Goal: Task Accomplishment & Management: Complete application form

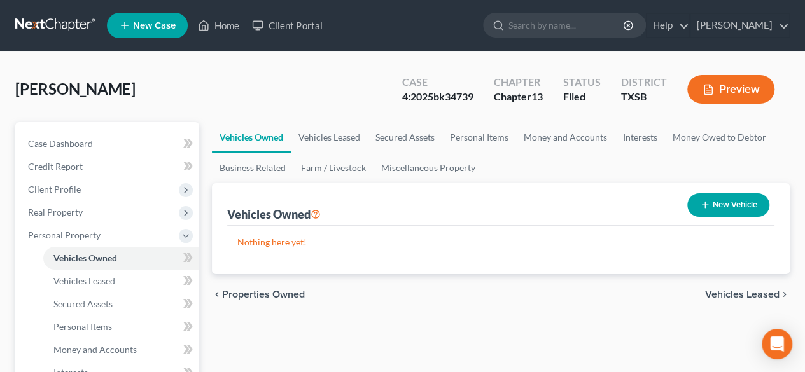
click at [730, 199] on button "New Vehicle" at bounding box center [728, 205] width 82 height 24
select select "0"
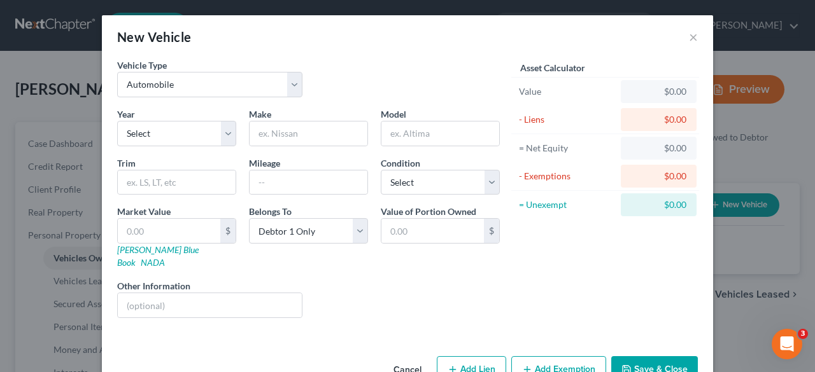
click at [204, 104] on div "Vehicle Type Select Automobile Truck Trailer Watercraft Aircraft Motor Home Atv…" at bounding box center [308, 83] width 395 height 49
click at [207, 83] on select "Select Automobile Truck Trailer Watercraft Aircraft Motor Home Atv Other Vehicle" at bounding box center [209, 84] width 185 height 25
click at [172, 138] on select "Select 2026 2025 2024 2023 2022 2021 2020 2019 2018 2017 2016 2015 2014 2013 20…" at bounding box center [176, 133] width 119 height 25
select select "3"
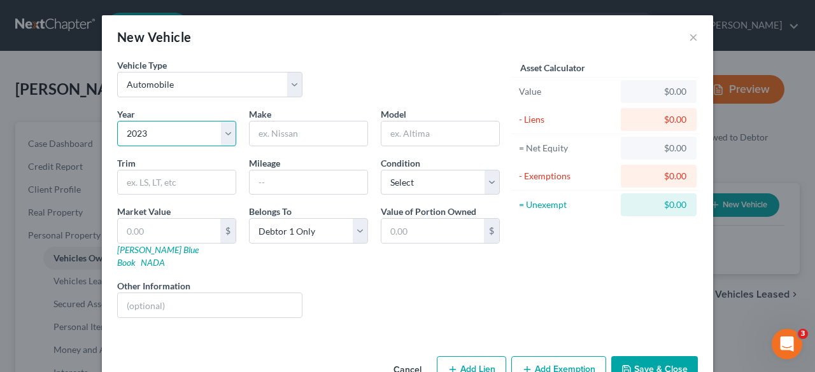
click at [117, 121] on select "Select 2026 2025 2024 2023 2022 2021 2020 2019 2018 2017 2016 2015 2014 2013 20…" at bounding box center [176, 133] width 119 height 25
click at [270, 134] on input "text" at bounding box center [308, 134] width 118 height 24
type input "Ford"
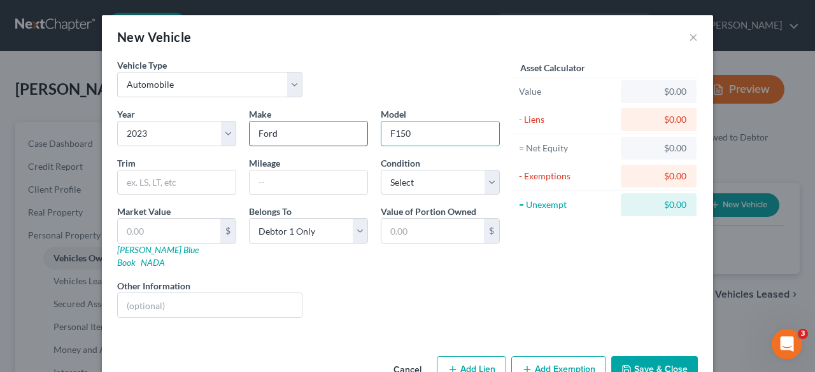
type input "F150"
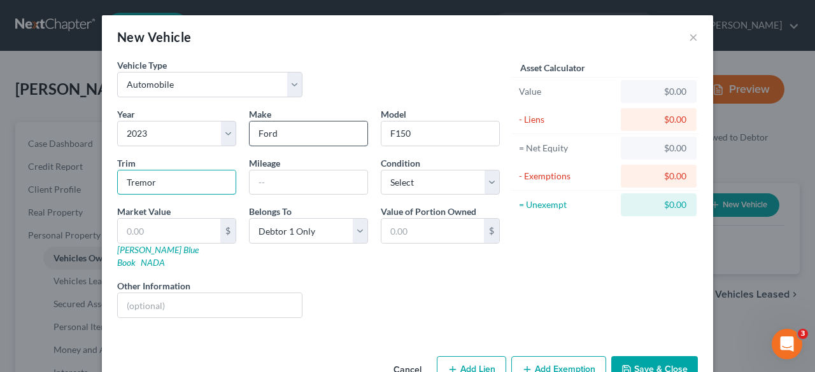
type input "Tremor"
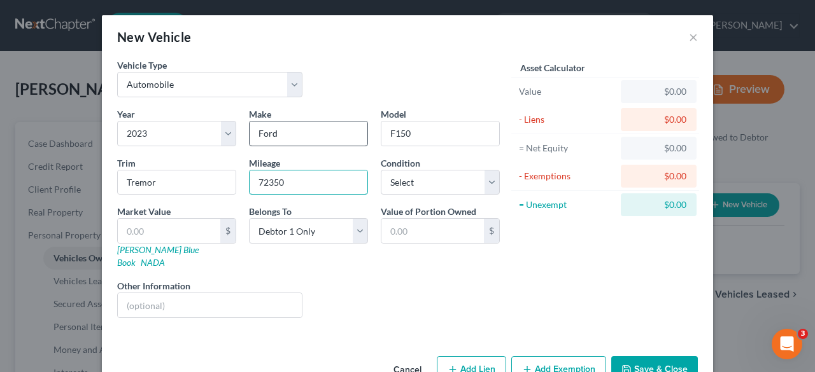
type input "72350"
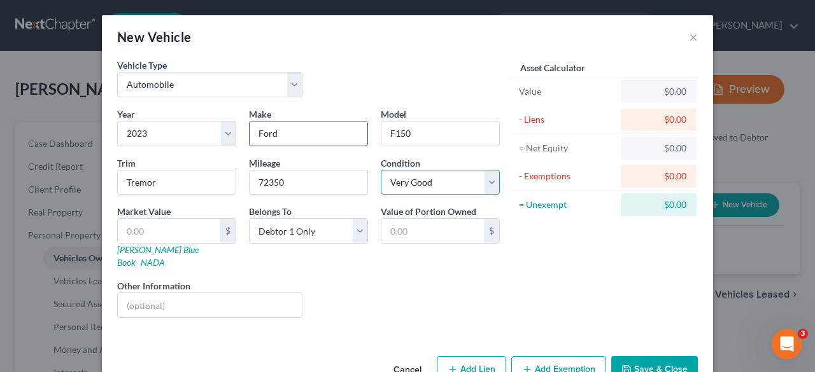
select select "2"
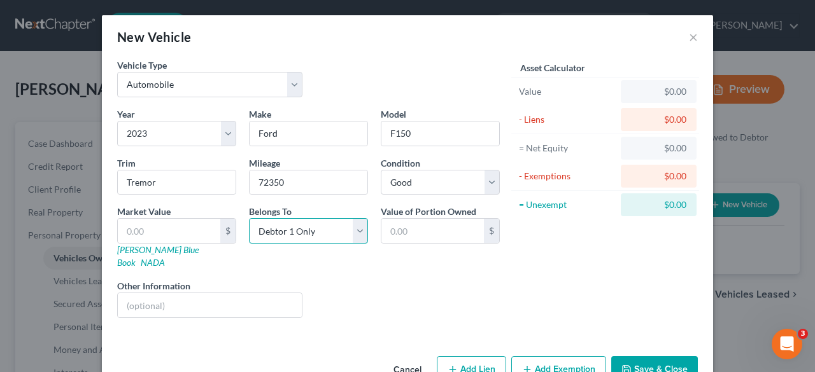
click at [340, 227] on select "Select Debtor 1 Only Debtor 2 Only Debtor 1 And Debtor 2 Only At Least One Of T…" at bounding box center [308, 230] width 119 height 25
select select "4"
click at [249, 218] on select "Select Debtor 1 Only Debtor 2 Only Debtor 1 And Debtor 2 Only At Least One Of T…" at bounding box center [308, 230] width 119 height 25
click at [418, 233] on input "text" at bounding box center [432, 231] width 102 height 24
type input "45,811"
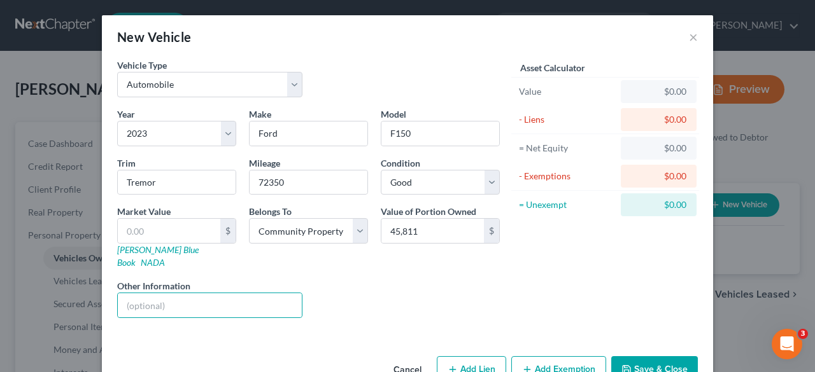
click at [566, 356] on button "Add Exemption" at bounding box center [558, 369] width 95 height 27
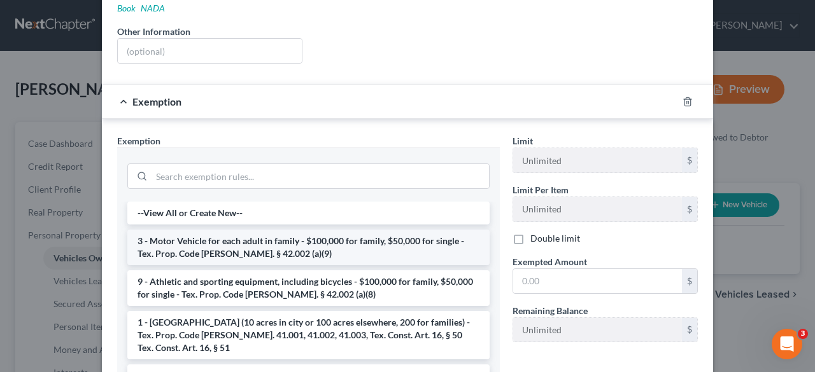
click at [339, 230] on li "3 - Motor Vehicle for each adult in family - $100,000 for family, $50,000 for s…" at bounding box center [308, 248] width 362 height 36
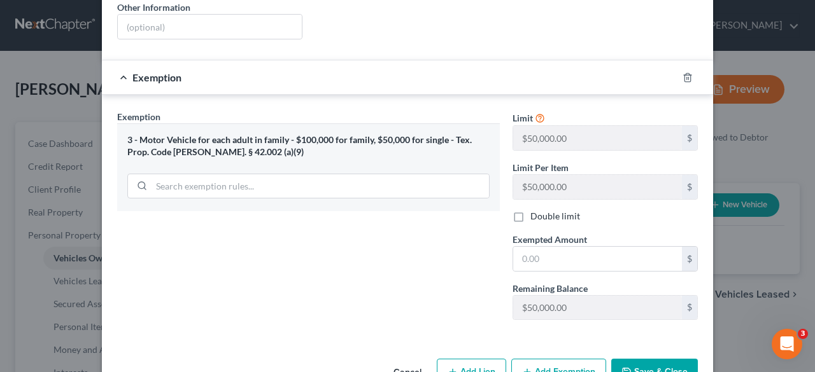
scroll to position [300, 0]
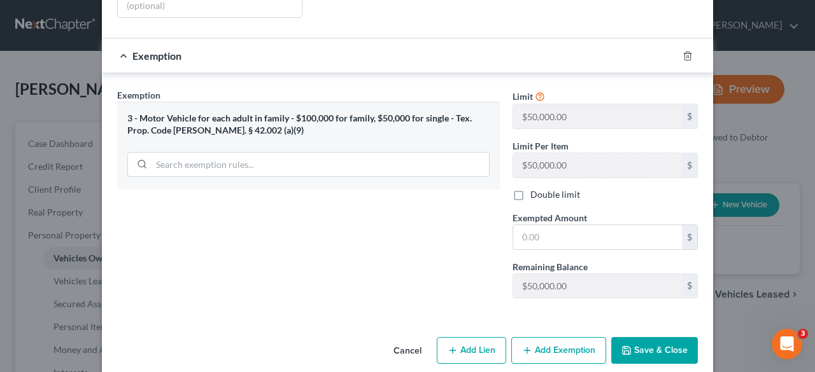
click at [650, 337] on button "Save & Close" at bounding box center [654, 350] width 87 height 27
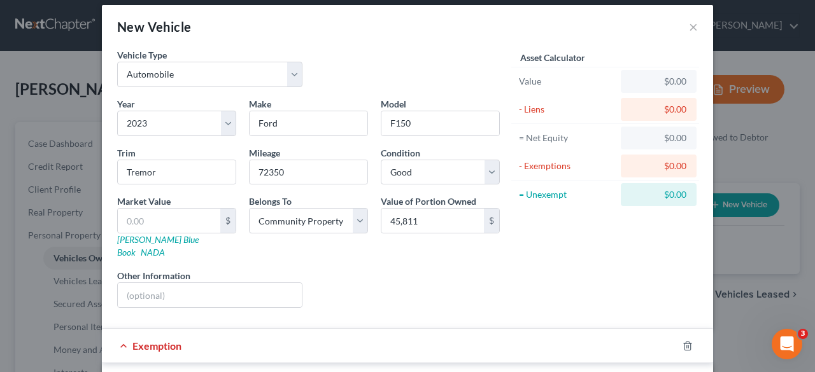
scroll to position [0, 0]
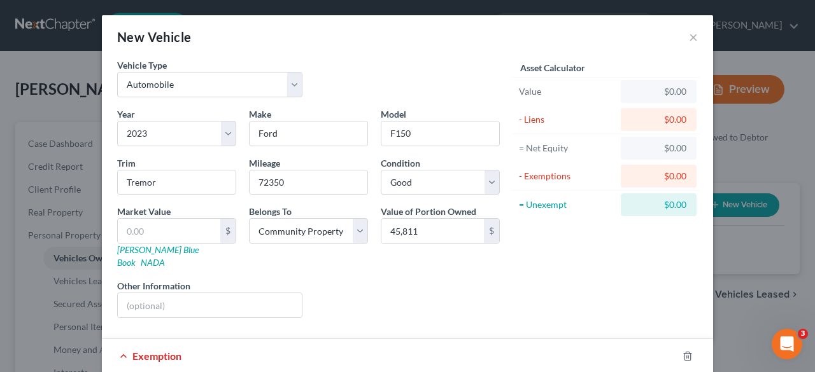
click at [657, 87] on div "$0.00" at bounding box center [658, 91] width 55 height 13
click at [677, 92] on div "$0.00" at bounding box center [658, 91] width 55 height 13
click at [662, 119] on div "$0.00" at bounding box center [658, 119] width 55 height 13
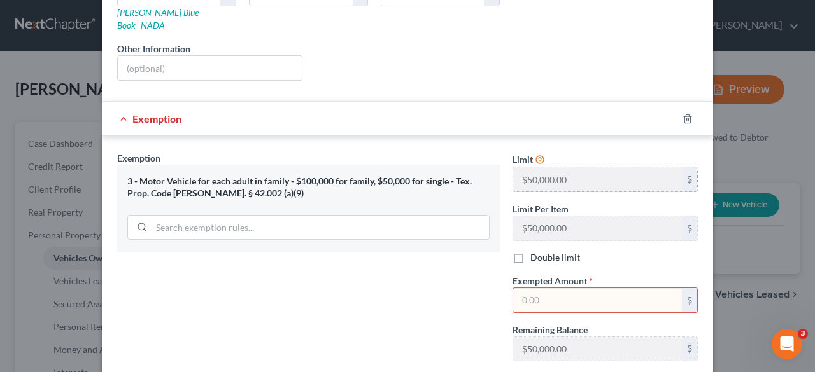
scroll to position [255, 0]
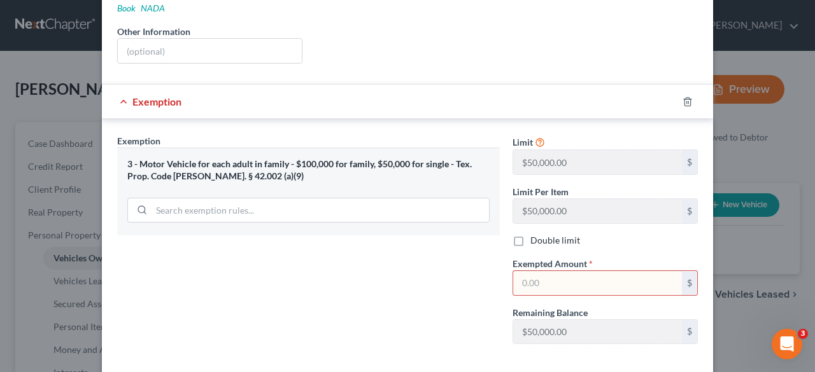
click at [554, 271] on input "text" at bounding box center [597, 283] width 169 height 24
type input "5"
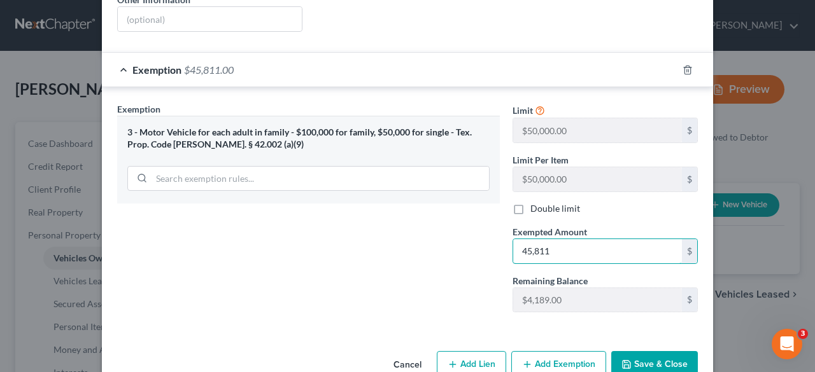
scroll to position [300, 0]
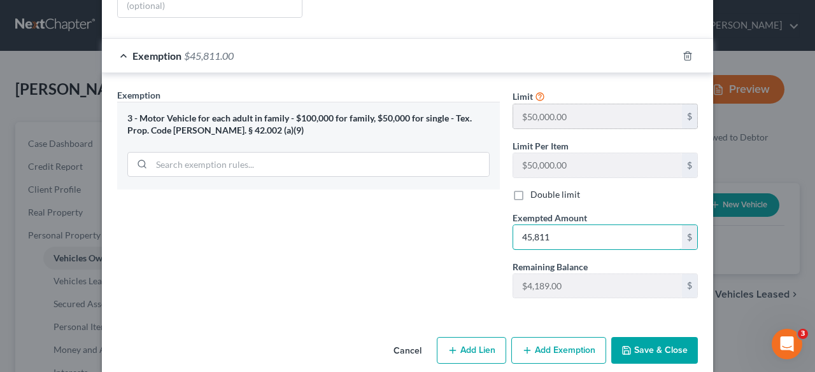
type input "45,811"
click at [683, 104] on div "$" at bounding box center [689, 116] width 15 height 24
click at [660, 339] on button "Save & Close" at bounding box center [654, 350] width 87 height 27
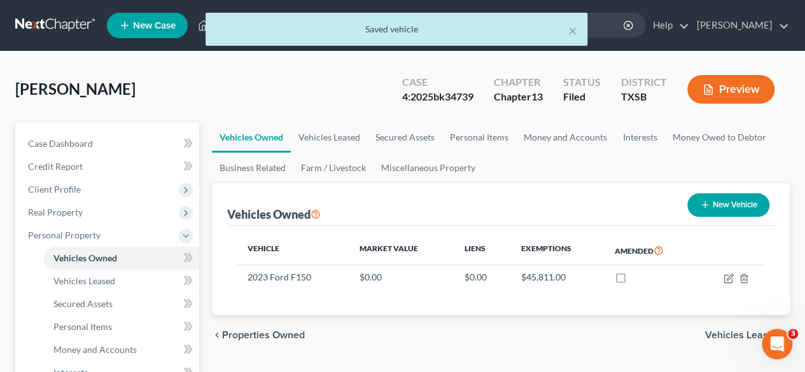
click at [705, 194] on button "New Vehicle" at bounding box center [728, 205] width 82 height 24
select select "0"
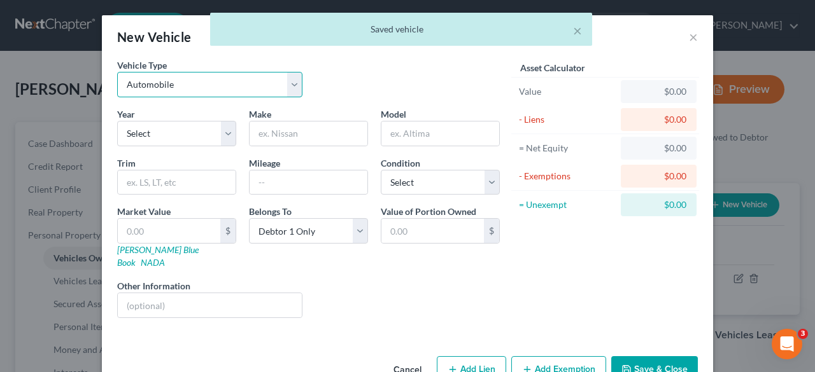
click at [172, 86] on select "Select Automobile Truck Trailer Watercraft Aircraft Motor Home Atv Other Vehicle" at bounding box center [209, 84] width 185 height 25
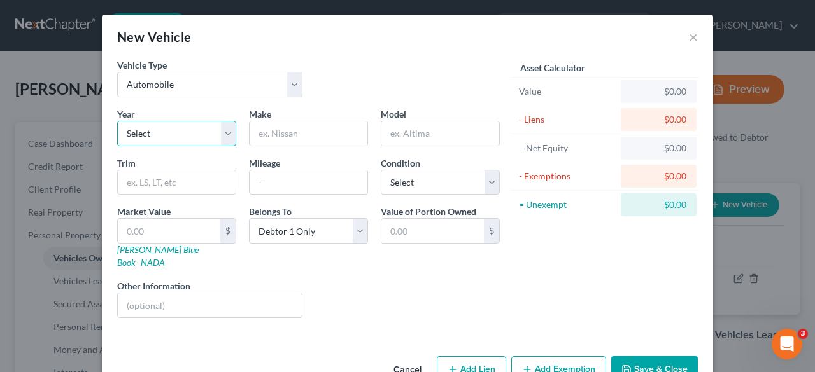
click at [177, 131] on select "Select 2026 2025 2024 2023 2022 2021 2020 2019 2018 2017 2016 2015 2014 2013 20…" at bounding box center [176, 133] width 119 height 25
select select "5"
click at [117, 121] on select "Select 2026 2025 2024 2023 2022 2021 2020 2019 2018 2017 2016 2015 2014 2013 20…" at bounding box center [176, 133] width 119 height 25
click at [308, 122] on input "text" at bounding box center [308, 134] width 118 height 24
type input "Chevrolet"
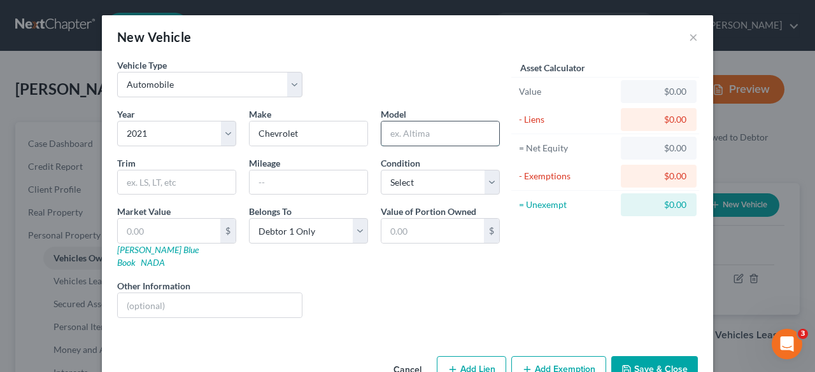
click at [421, 139] on input "text" at bounding box center [440, 134] width 118 height 24
type input "Tahoe"
click at [134, 185] on input "text" at bounding box center [177, 183] width 118 height 24
type input "Z71"
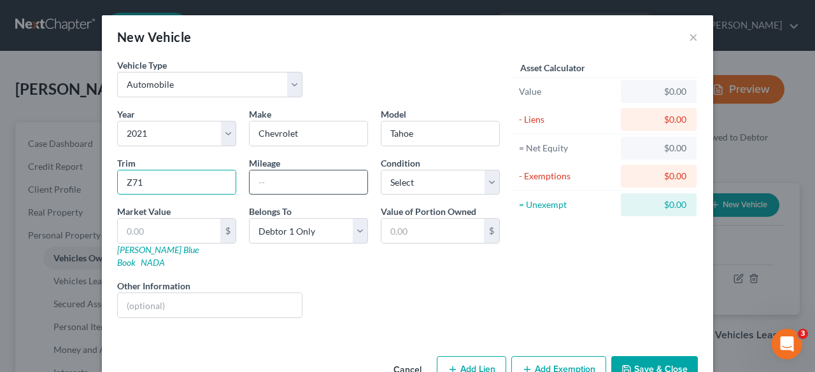
click at [288, 185] on input "text" at bounding box center [308, 183] width 118 height 24
type input "65500"
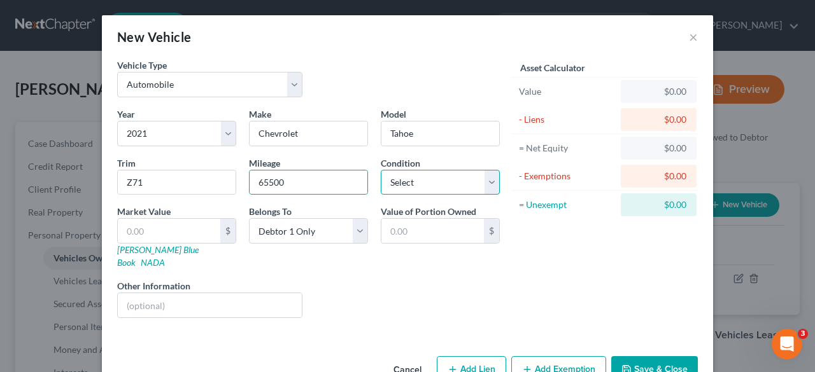
click at [434, 172] on select "Select Excellent Very Good Good Fair Poor" at bounding box center [440, 182] width 119 height 25
select select "2"
click at [381, 170] on select "Select Excellent Very Good Good Fair Poor" at bounding box center [440, 182] width 119 height 25
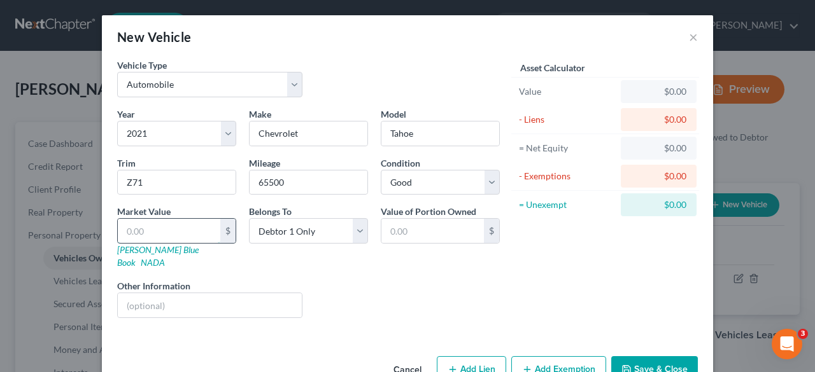
click at [200, 227] on input "text" at bounding box center [169, 231] width 102 height 24
type input "4"
type input "4.00"
type input "45"
type input "45.00"
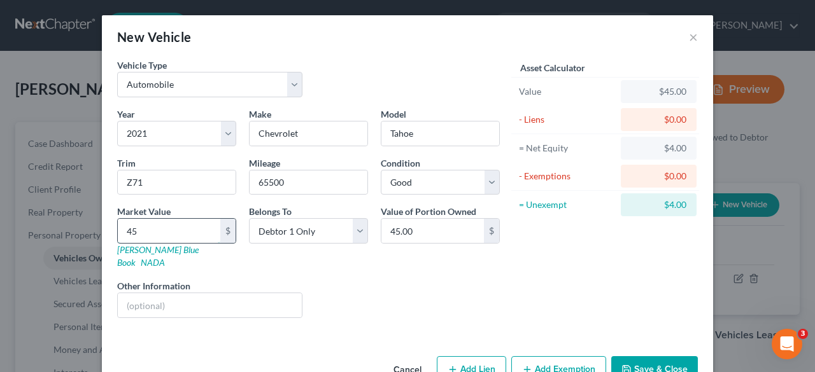
type input "458"
type input "458.00"
type input "4582"
type input "4,582.00"
type input "4,5823"
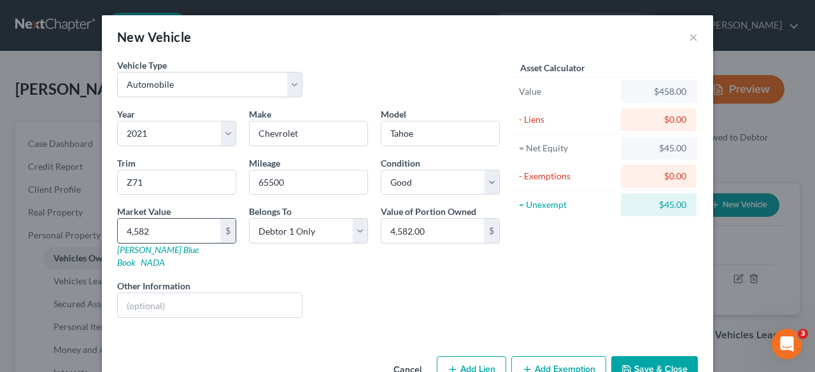
type input "45,823.00"
type input "45,823"
click at [280, 228] on select "Select Debtor 1 Only Debtor 2 Only Debtor 1 And Debtor 2 Only At Least One Of T…" at bounding box center [308, 230] width 119 height 25
click at [445, 228] on input "45,823.00" at bounding box center [432, 231] width 102 height 24
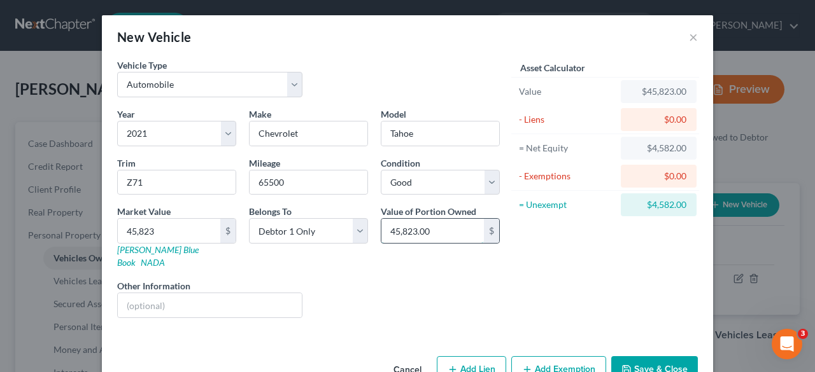
scroll to position [20, 0]
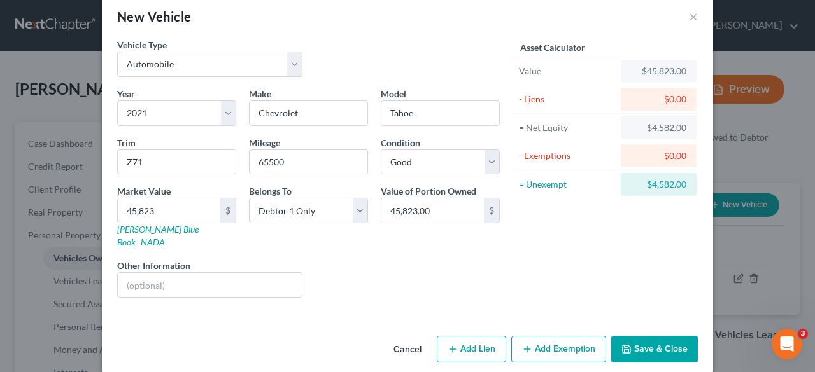
click at [462, 336] on button "Add Lien" at bounding box center [471, 349] width 69 height 27
select select "0"
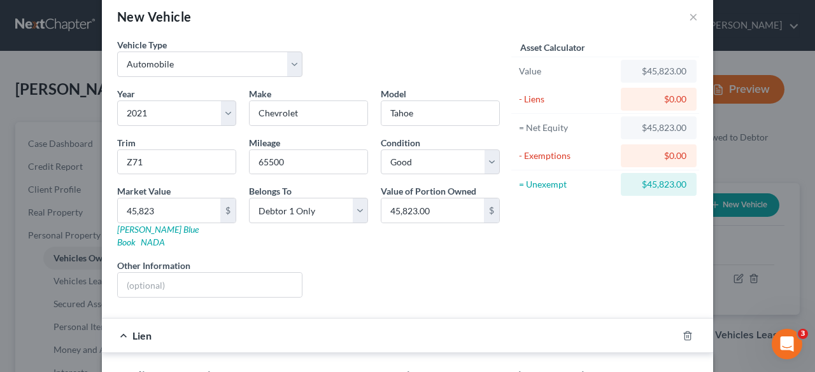
scroll to position [211, 0]
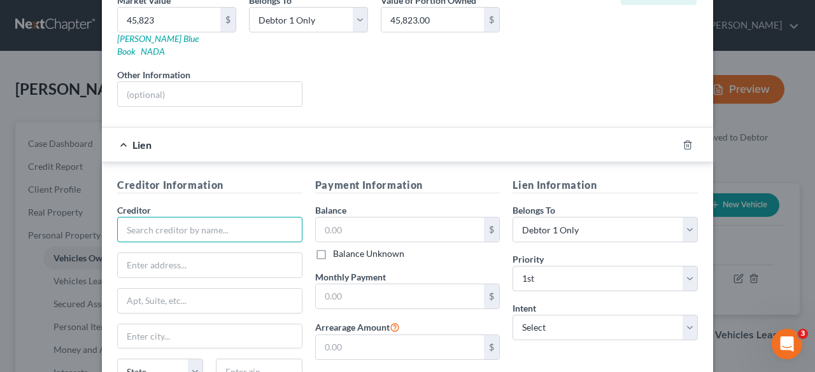
click at [212, 217] on input "text" at bounding box center [209, 229] width 185 height 25
type input "American Credit Acceptance"
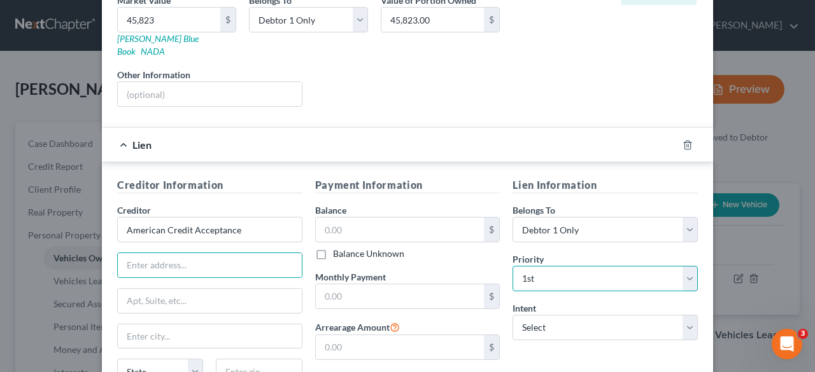
click at [566, 267] on select "Select 1st 2nd 3rd 4th 5th 6th 7th 8th 9th 10th 11th 12th 13th 14th 15th 16th 1…" at bounding box center [604, 278] width 185 height 25
click at [567, 267] on select "Select 1st 2nd 3rd 4th 5th 6th 7th 8th 9th 10th 11th 12th 13th 14th 15th 16th 1…" at bounding box center [604, 278] width 185 height 25
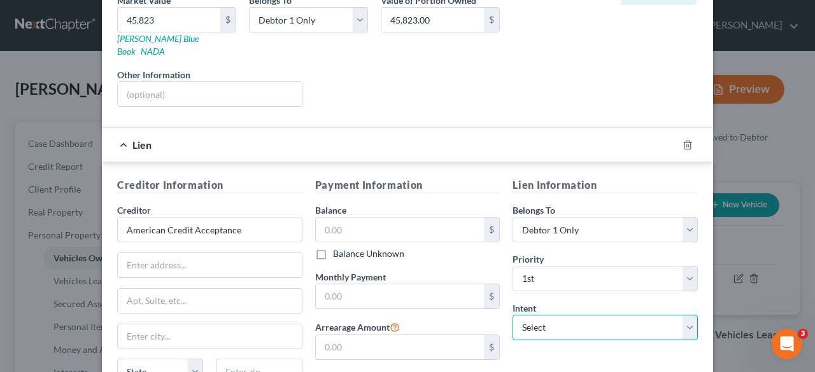
click at [565, 315] on select "Select Surrender Redeem Reaffirm Avoid Other" at bounding box center [604, 327] width 185 height 25
click at [599, 181] on div "Lien Information Belongs To * Select Debtor 1 Only Debtor 2 Only Debtor 1 And D…" at bounding box center [605, 298] width 198 height 240
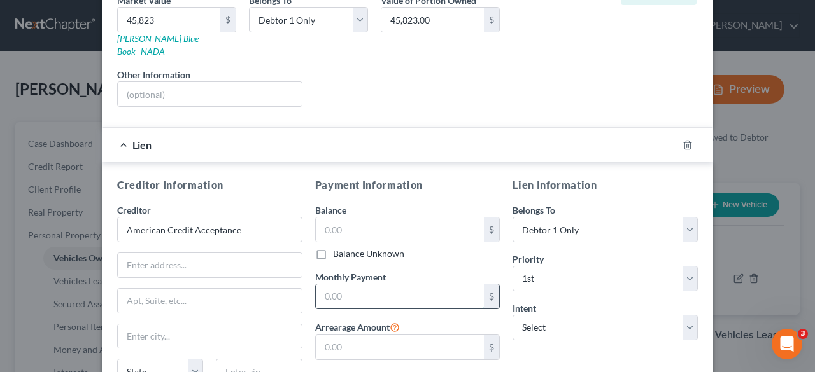
click at [357, 284] on input "text" at bounding box center [400, 296] width 169 height 24
type input "854.52"
click at [386, 337] on input "text" at bounding box center [400, 347] width 169 height 24
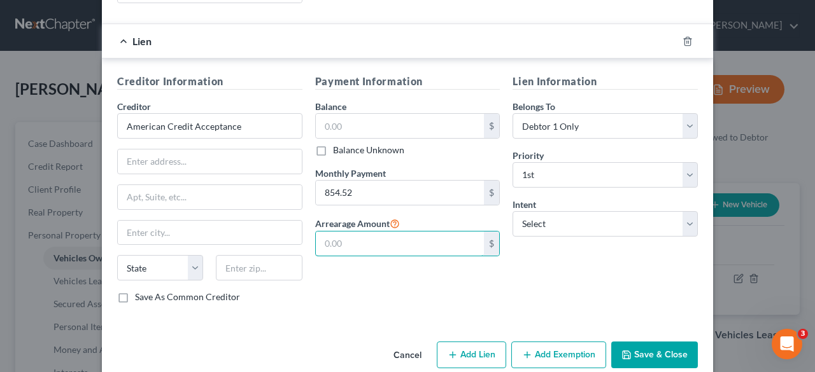
scroll to position [318, 0]
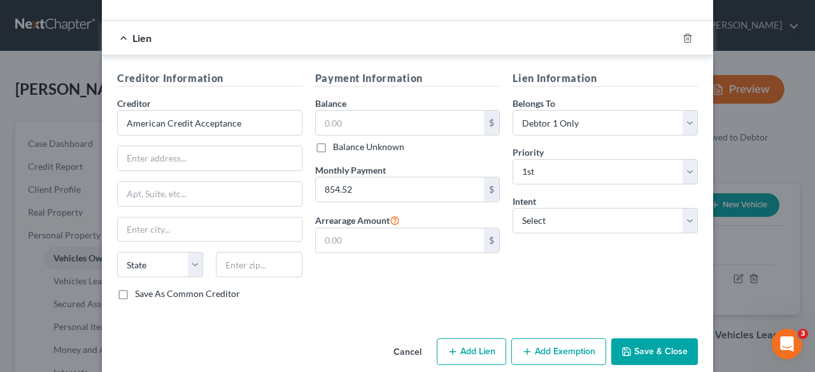
drag, startPoint x: 117, startPoint y: 274, endPoint x: 323, endPoint y: 277, distance: 206.2
click at [135, 288] on label "Save As Common Creditor" at bounding box center [187, 294] width 105 height 13
click at [140, 288] on input "Save As Common Creditor" at bounding box center [144, 292] width 8 height 8
checkbox input "true"
click at [187, 146] on input "text" at bounding box center [210, 158] width 184 height 24
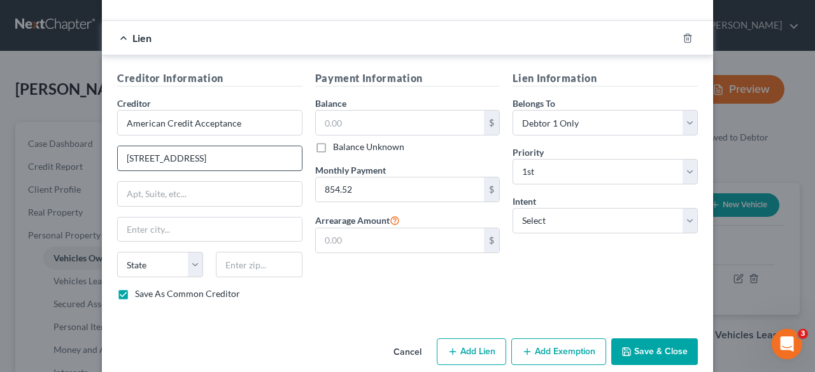
type input "[STREET_ADDRESS]"
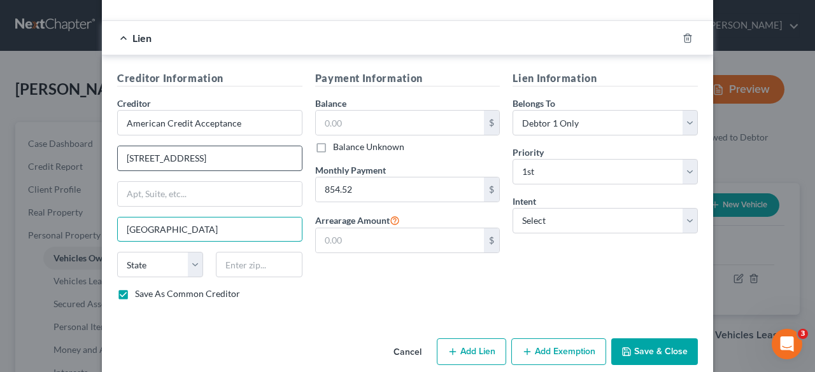
type input "[GEOGRAPHIC_DATA]"
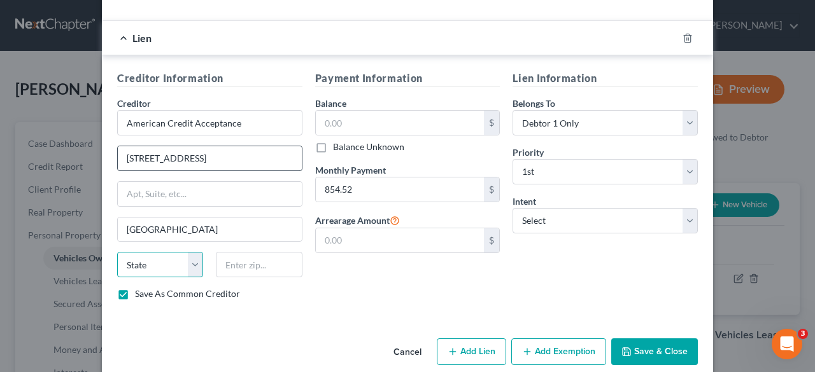
select select "42"
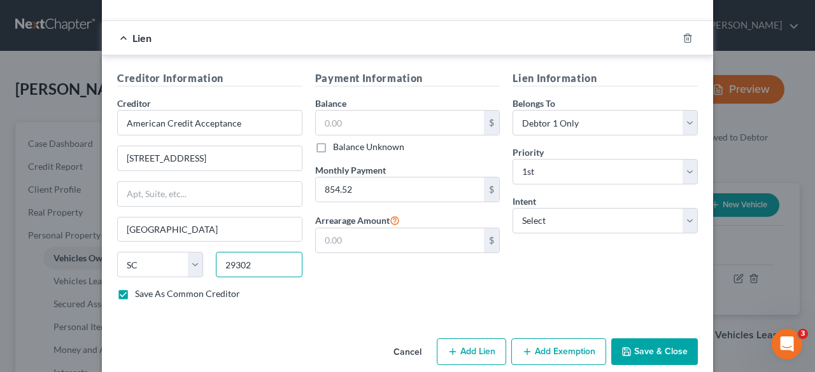
type input "29302"
click at [361, 111] on input "text" at bounding box center [400, 123] width 169 height 24
type input "37,726.15"
click at [459, 141] on div "Payment Information Balance 37,726.15 $ Balance Unknown Balance Undetermined 37…" at bounding box center [408, 191] width 198 height 240
